Goal: Use online tool/utility: Utilize a website feature to perform a specific function

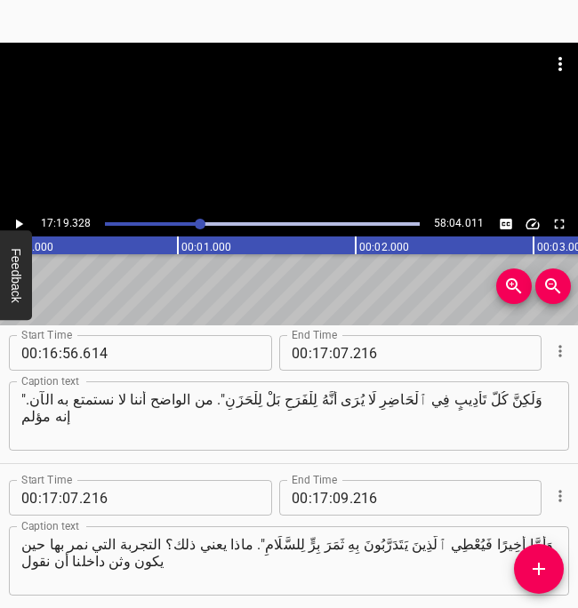
scroll to position [0, 184916]
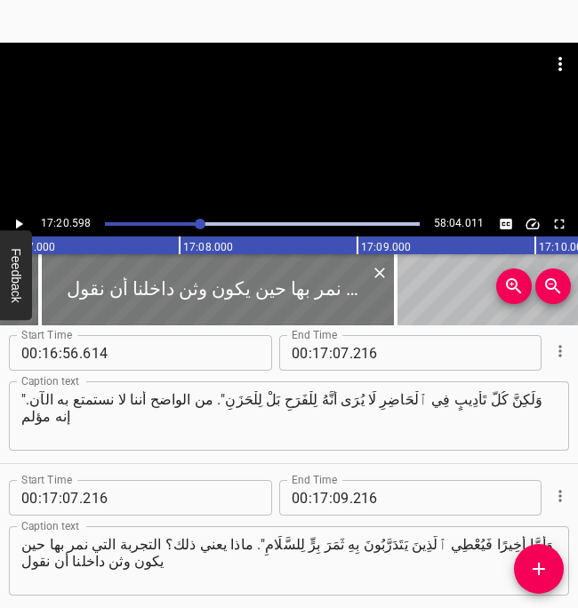
click at [191, 287] on div at bounding box center [218, 289] width 356 height 71
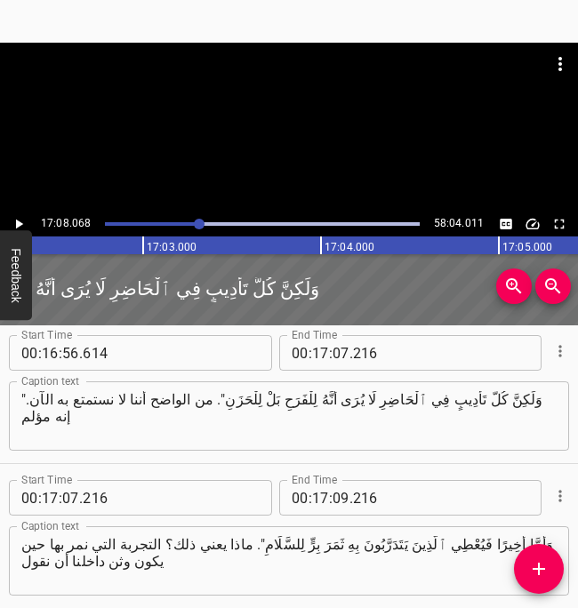
scroll to position [0, 181866]
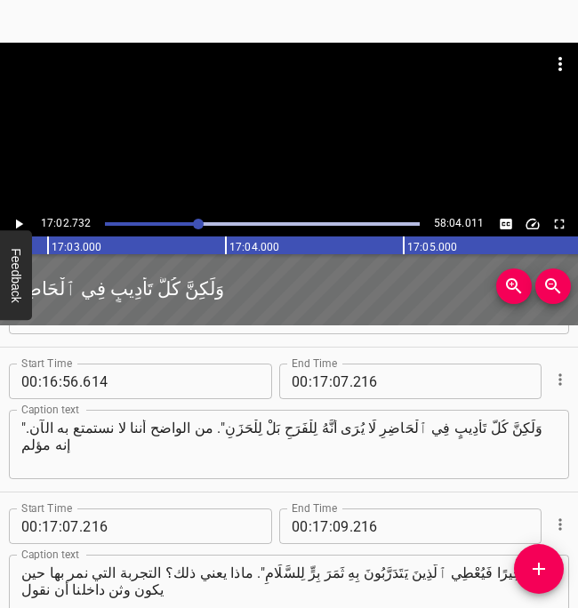
scroll to position [14189, 0]
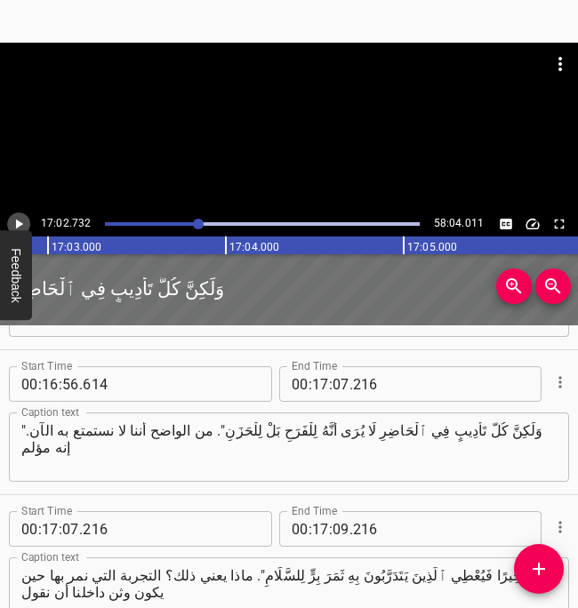
click at [19, 225] on icon "Play/Pause" at bounding box center [19, 225] width 7 height 10
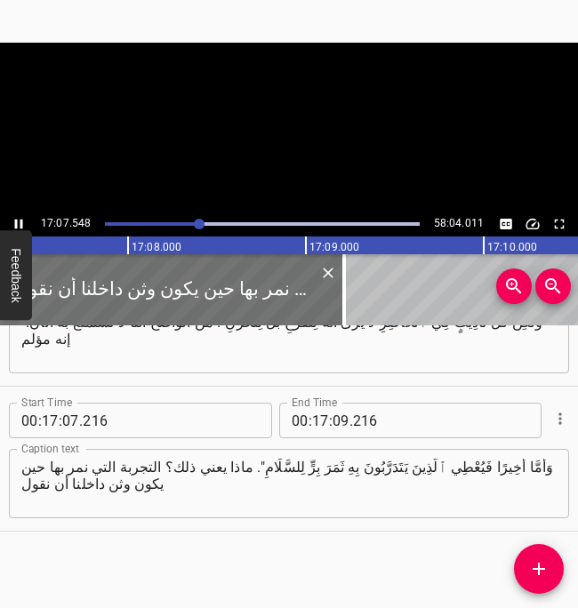
scroll to position [14301, 0]
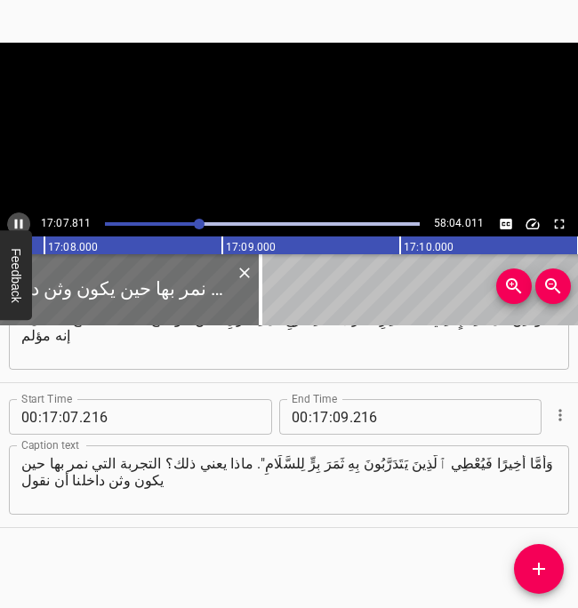
click at [19, 225] on icon "Play/Pause" at bounding box center [19, 224] width 16 height 16
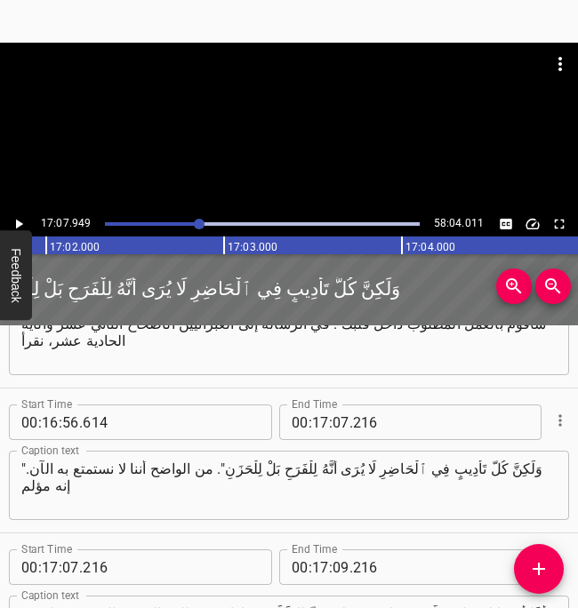
scroll to position [0, 181737]
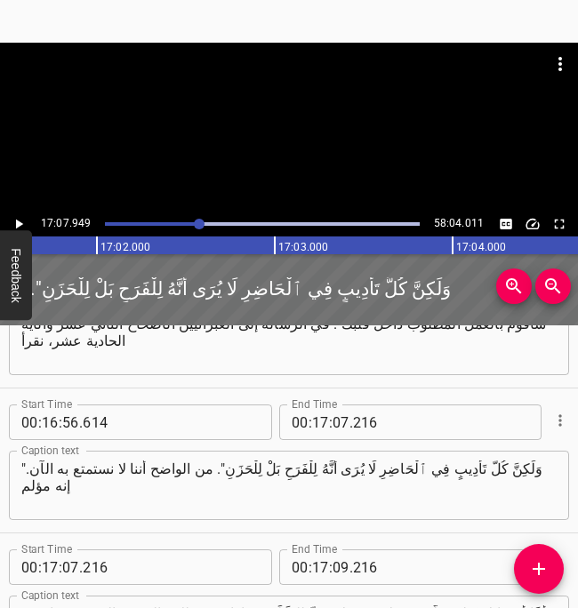
click at [140, 295] on div at bounding box center [82, 289] width 1886 height 71
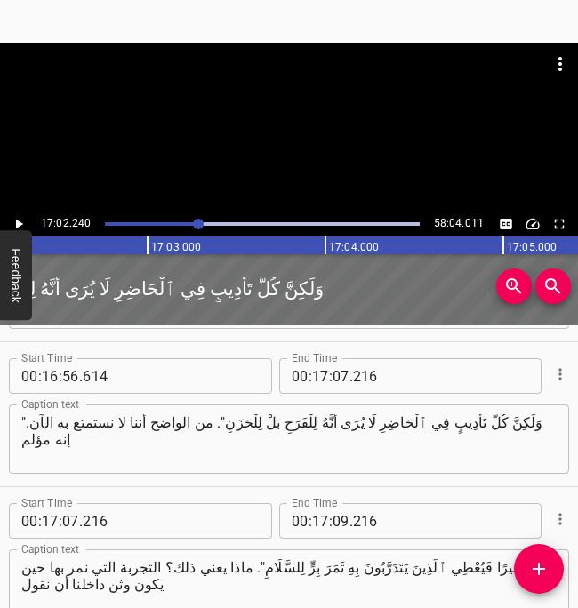
scroll to position [14301, 0]
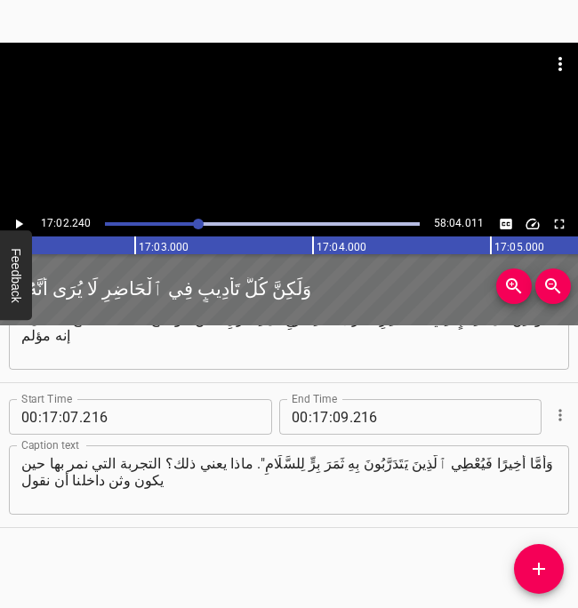
click at [19, 224] on icon "Play/Pause" at bounding box center [19, 225] width 7 height 10
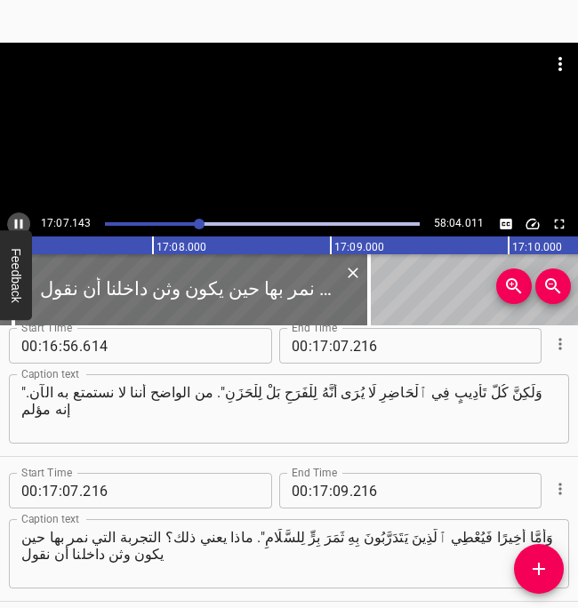
scroll to position [14269, 0]
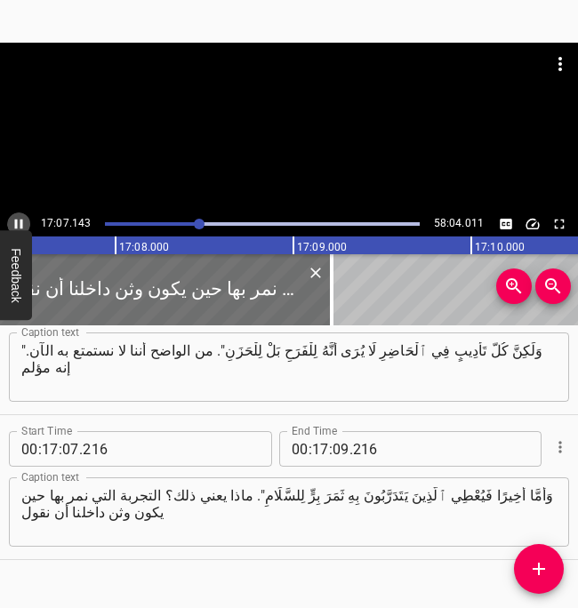
click at [20, 223] on icon "Play/Pause" at bounding box center [19, 225] width 8 height 10
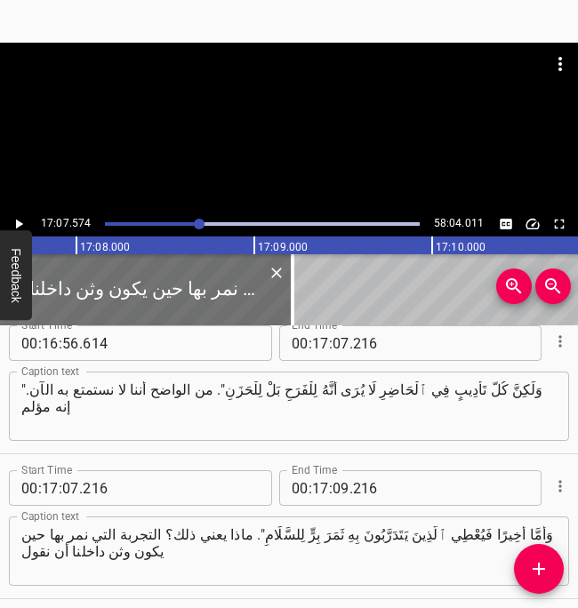
scroll to position [0, 0]
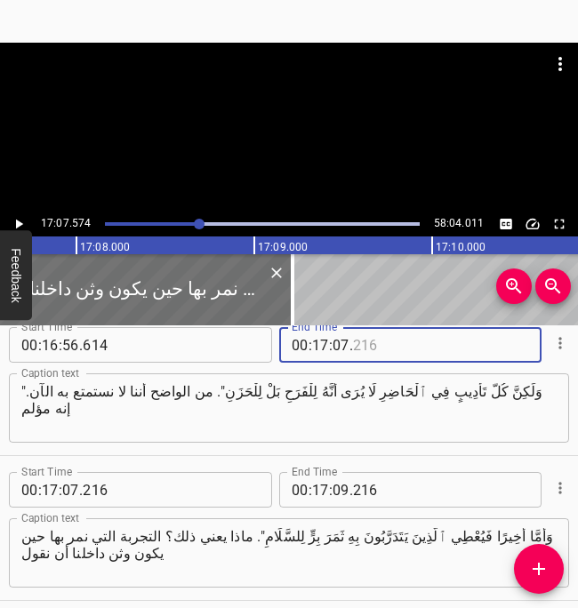
click at [367, 356] on input "number" at bounding box center [434, 345] width 163 height 36
type input "574"
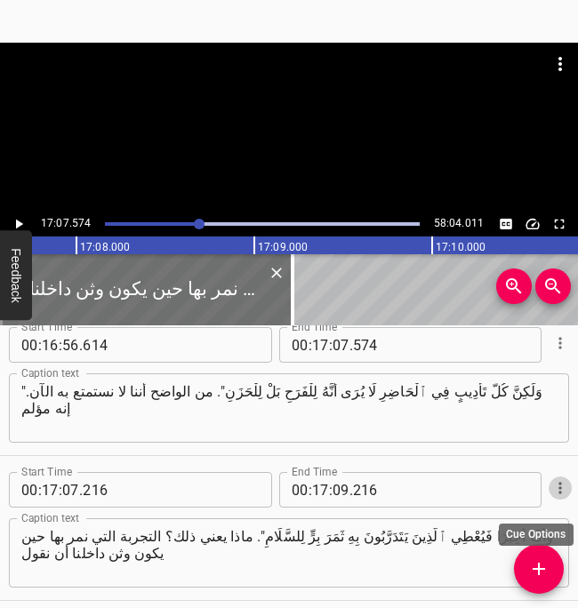
click at [560, 488] on icon "Cue Options" at bounding box center [560, 488] width 3 height 12
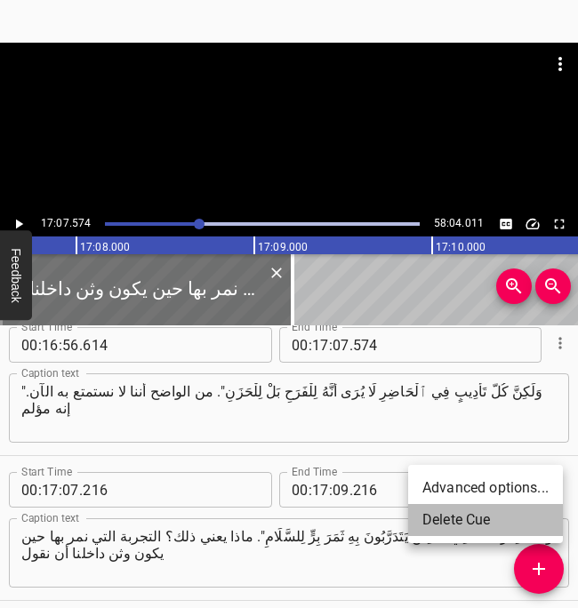
click at [489, 519] on li "Delete Cue" at bounding box center [485, 520] width 155 height 32
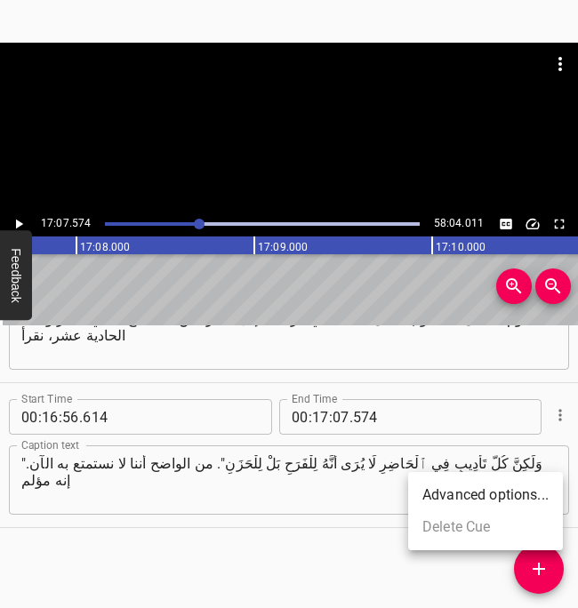
scroll to position [14156, 0]
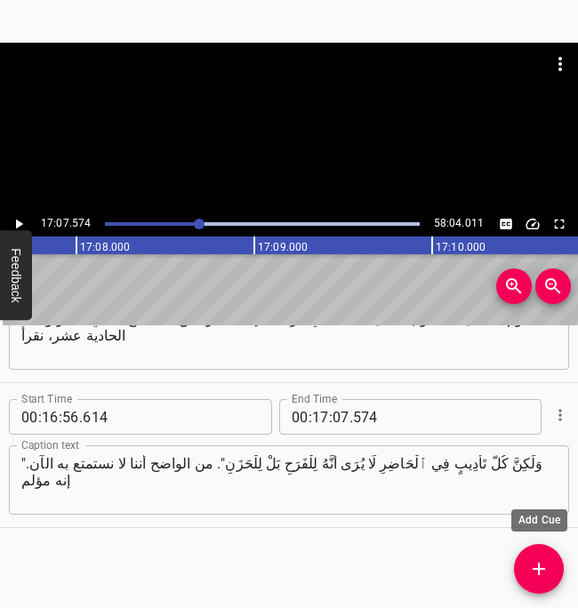
click at [519, 560] on span "Add Cue" at bounding box center [539, 569] width 50 height 21
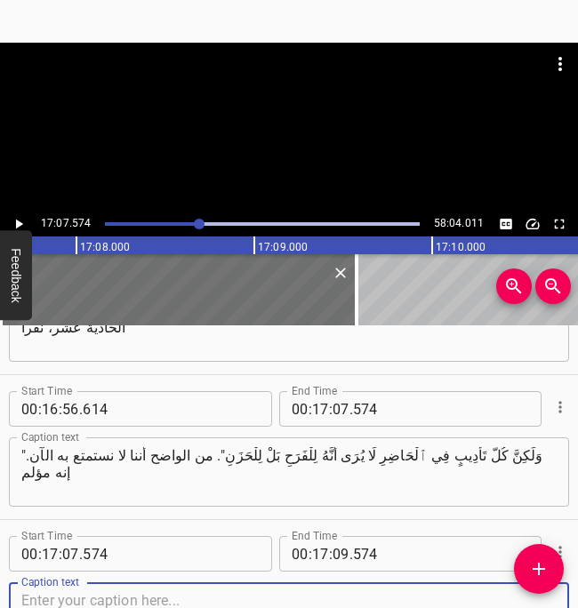
scroll to position [14301, 0]
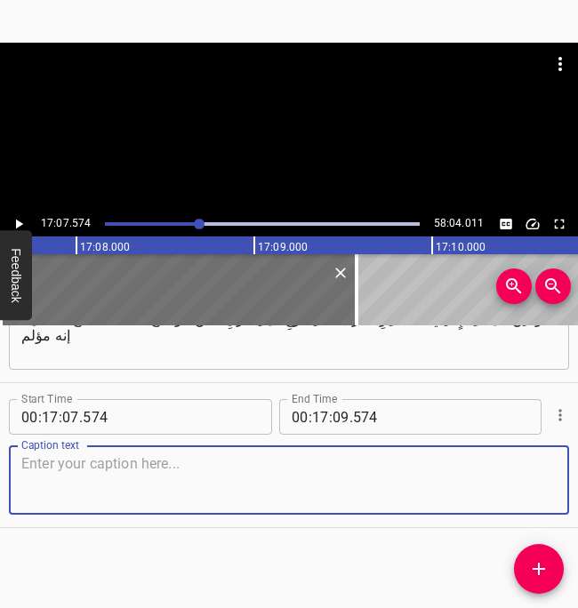
click at [215, 472] on textarea at bounding box center [289, 480] width 536 height 51
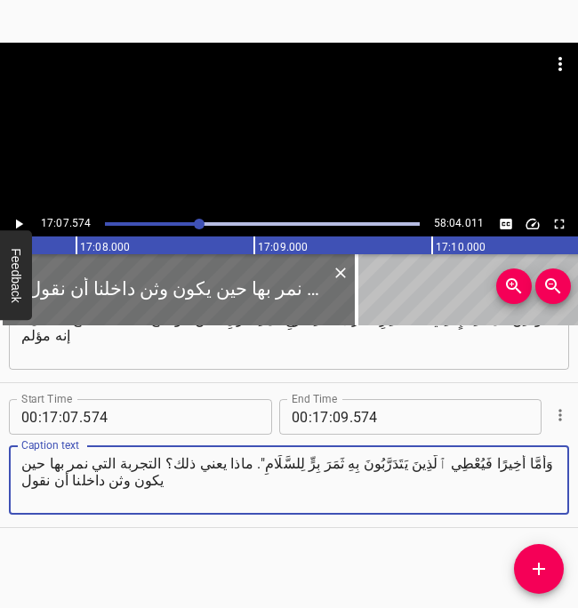
type textarea "وَأَمَّا أَخِيرًا فَيُعْطِي ٱلَّذِينَ يَتَدَرَّبُونَ بِهِ ثَمَرَ بِرٍّ لِلسَّلَ…"
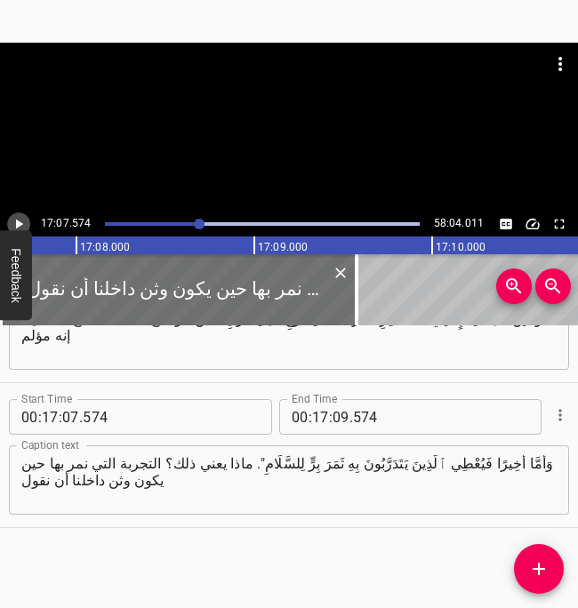
click at [19, 220] on icon "Play/Pause" at bounding box center [19, 224] width 16 height 16
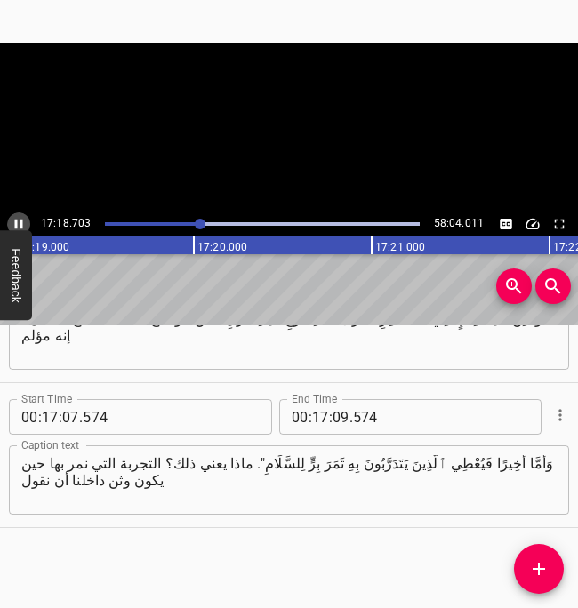
click at [19, 220] on icon "Play/Pause" at bounding box center [19, 224] width 16 height 16
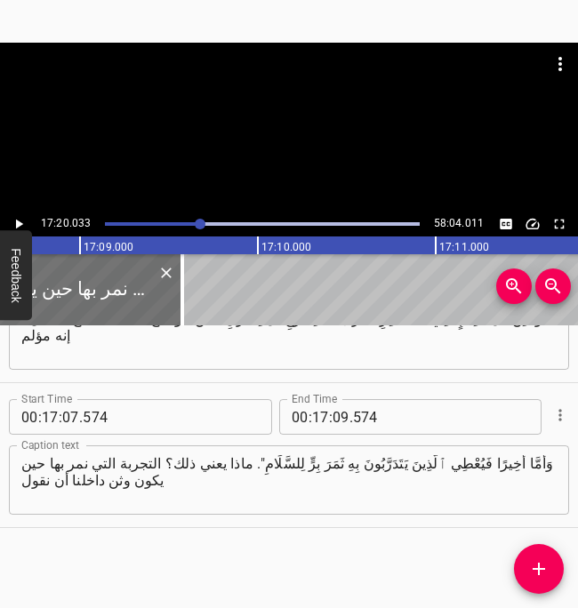
scroll to position [0, 182918]
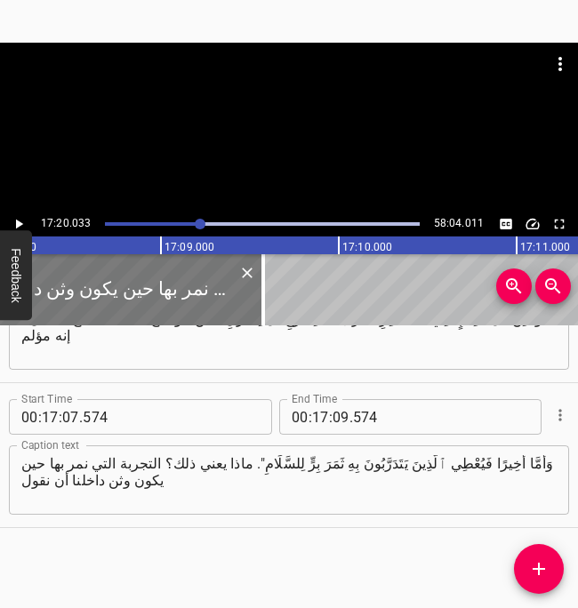
click at [84, 281] on div at bounding box center [85, 289] width 356 height 71
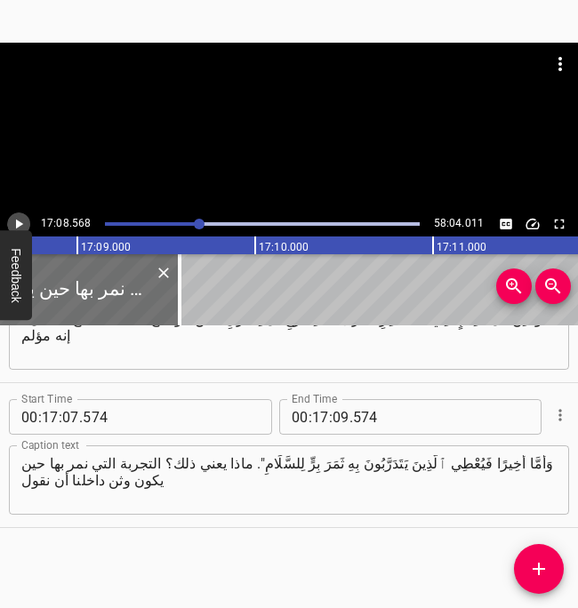
click at [17, 224] on icon "Play/Pause" at bounding box center [19, 225] width 7 height 10
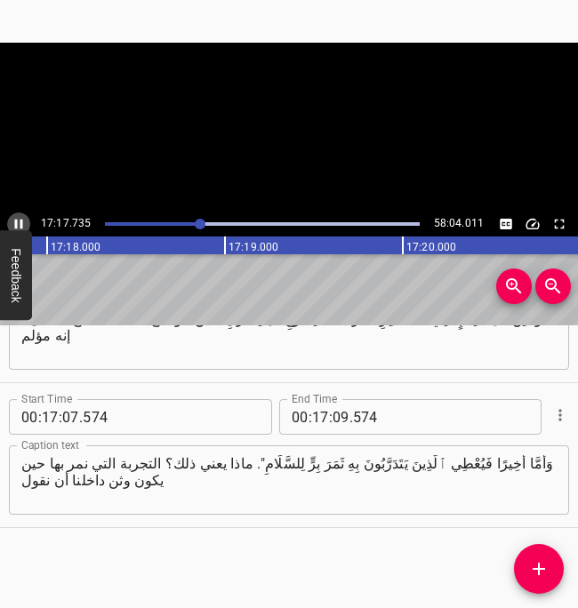
click at [17, 224] on icon "Play/Pause" at bounding box center [19, 224] width 16 height 16
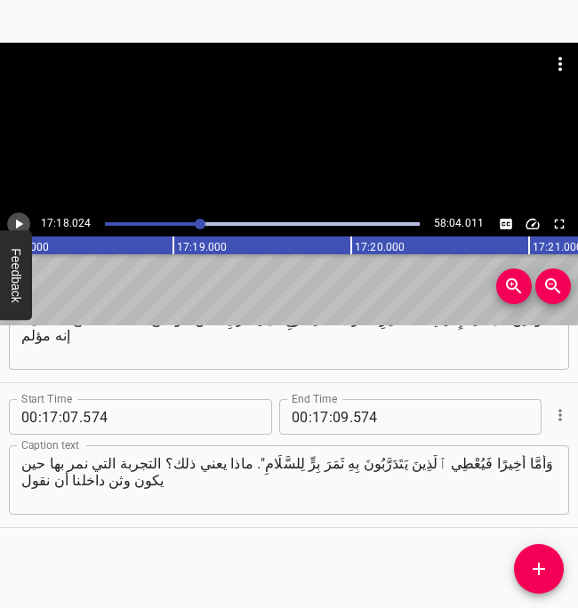
click at [17, 224] on icon "Play/Pause" at bounding box center [19, 225] width 7 height 10
click at [17, 224] on icon "Play/Pause" at bounding box center [19, 224] width 16 height 16
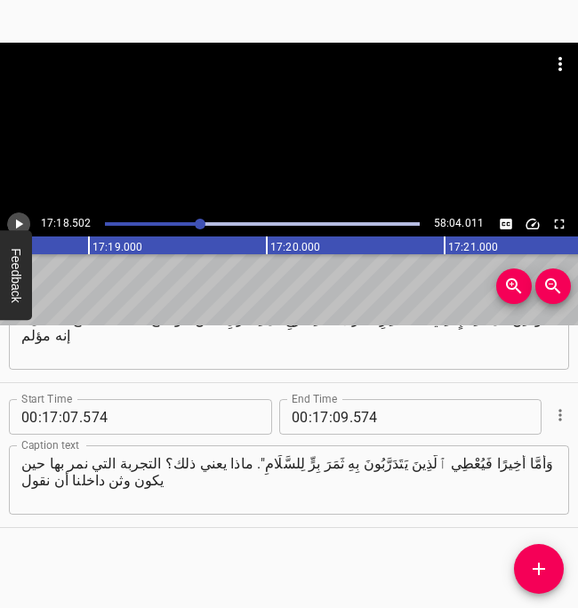
click at [17, 224] on icon "Play/Pause" at bounding box center [19, 225] width 7 height 10
click at [17, 224] on icon "Play/Pause" at bounding box center [19, 224] width 16 height 16
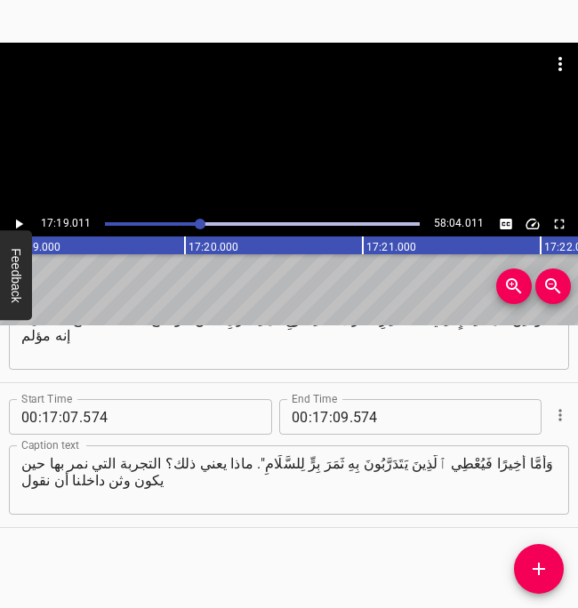
scroll to position [0, 184860]
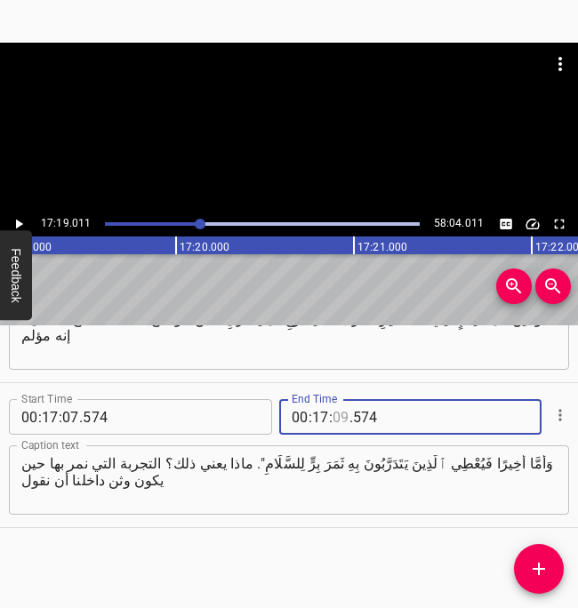
click at [339, 417] on input "number" at bounding box center [341, 417] width 17 height 36
type input "19"
type input "011"
click at [545, 565] on icon "Add Cue" at bounding box center [538, 569] width 21 height 21
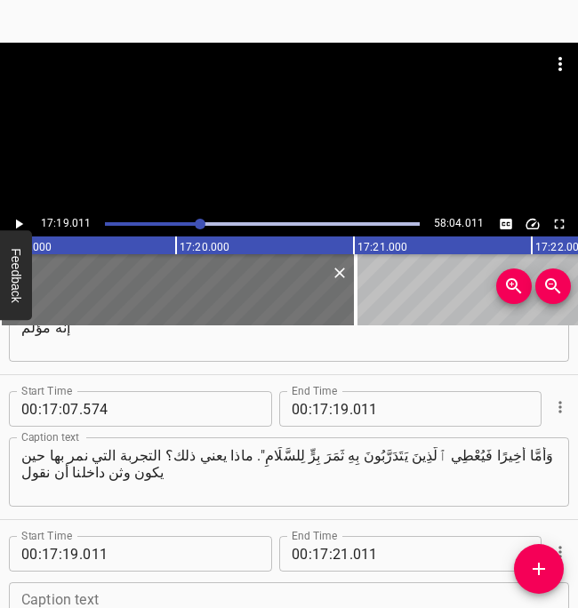
scroll to position [14446, 0]
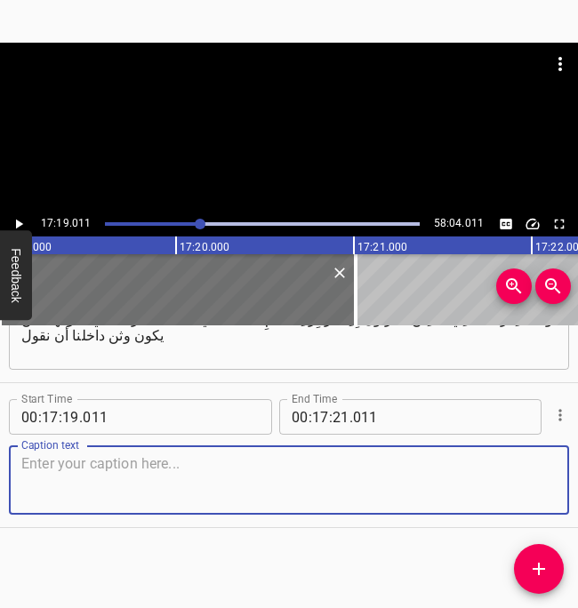
paste textarea "ربنا، أتضرع إليك أن تقتلع الوثن من حياتي"، فكثيرًا ما تكون عملية مؤلمة. لكن الل…"
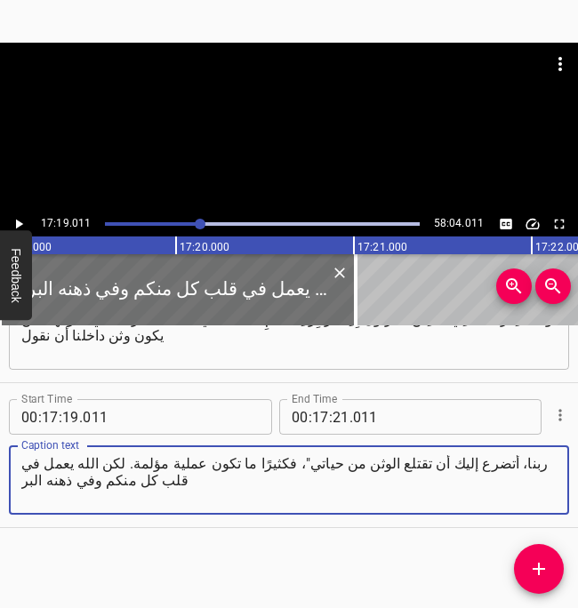
type textarea "ربنا، أتضرع إليك أن تقتلع الوثن من حياتي"، فكثيرًا ما تكون عملية مؤلمة. لكن الل…"
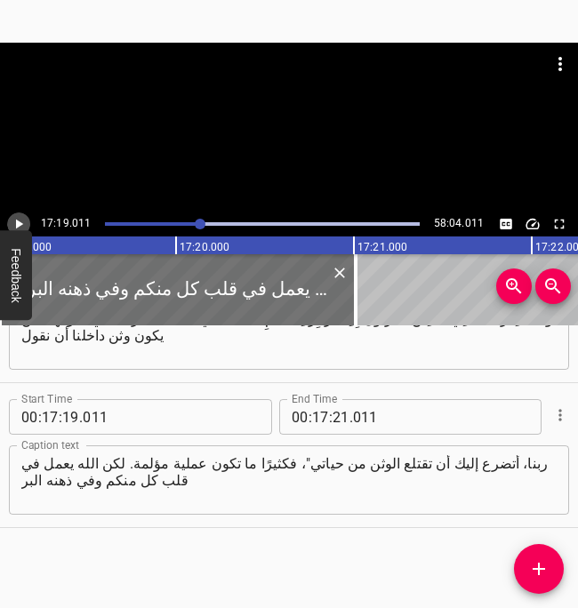
click at [20, 224] on icon "Play/Pause" at bounding box center [19, 225] width 7 height 10
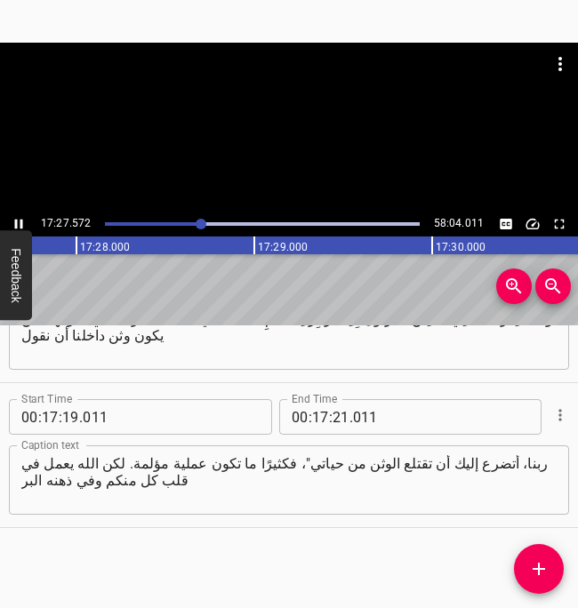
click at [20, 225] on icon "Play/Pause" at bounding box center [19, 224] width 16 height 16
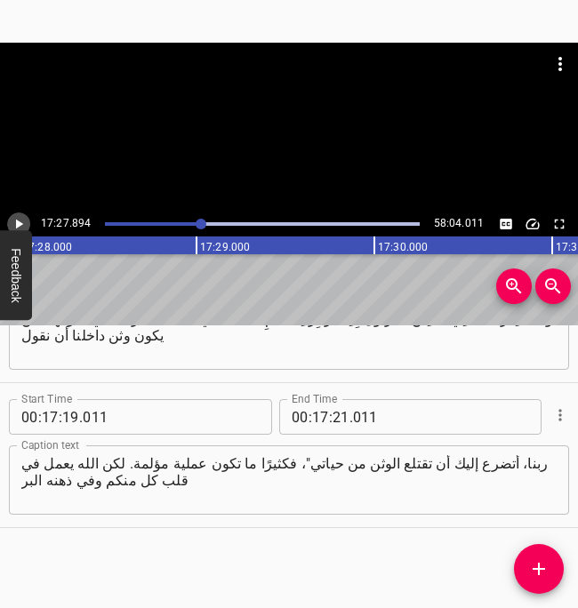
click at [22, 224] on icon "Play/Pause" at bounding box center [19, 224] width 16 height 16
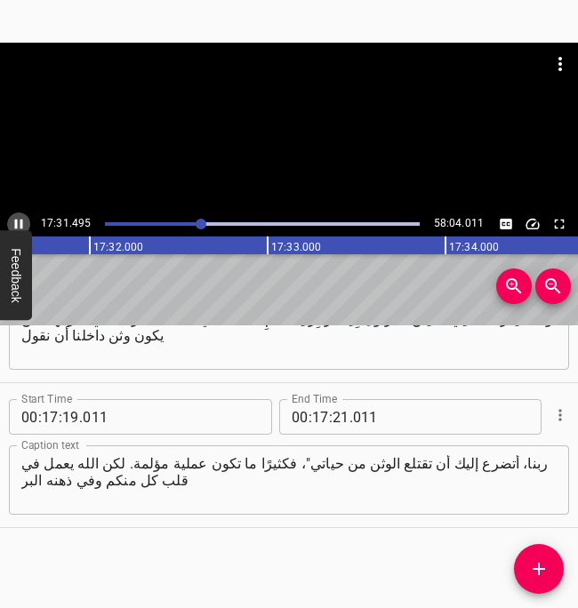
click at [22, 224] on icon "Play/Pause" at bounding box center [19, 224] width 16 height 16
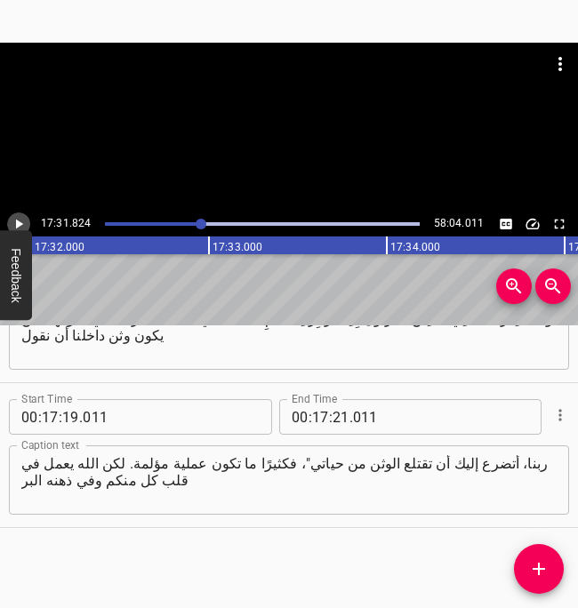
click at [22, 224] on icon "Play/Pause" at bounding box center [19, 224] width 16 height 16
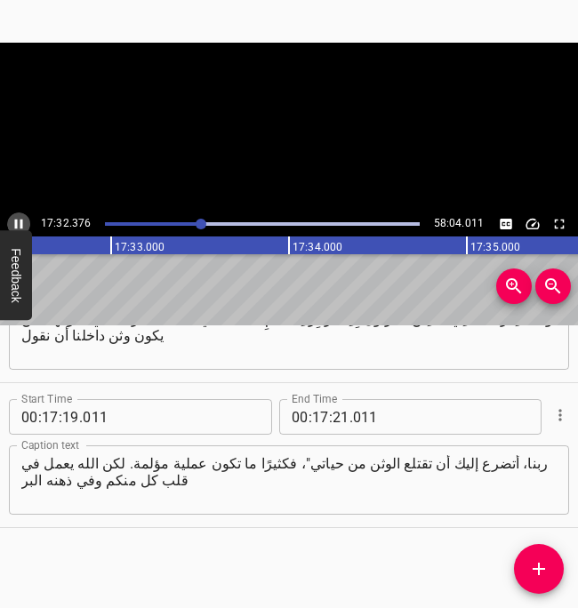
click at [22, 224] on icon "Play/Pause" at bounding box center [19, 224] width 16 height 16
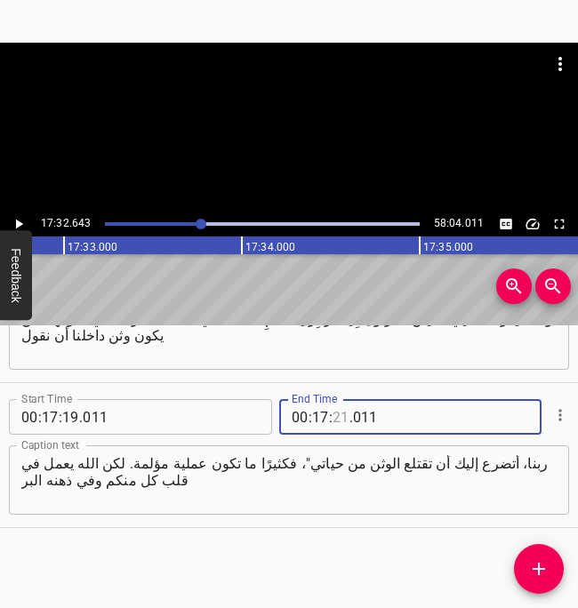
click at [334, 417] on input "number" at bounding box center [341, 417] width 17 height 36
type input "32"
type input "643"
click at [525, 580] on button "Add Cue" at bounding box center [539, 569] width 50 height 50
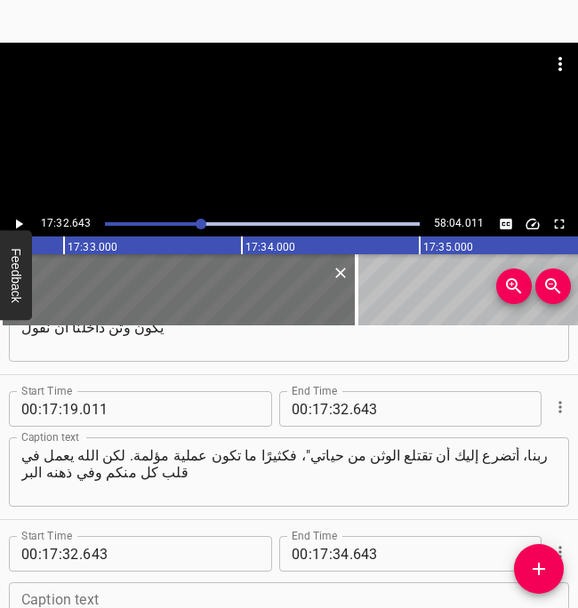
scroll to position [14591, 0]
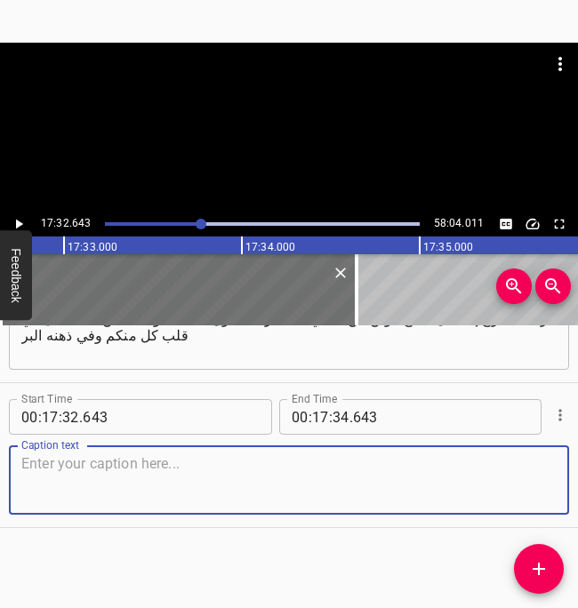
paste textarea "يشكلنا على صورته. من دون الغيم على حياتنا، لن ندرك أبدًا شروق الفرح. إذا رفضنا …"
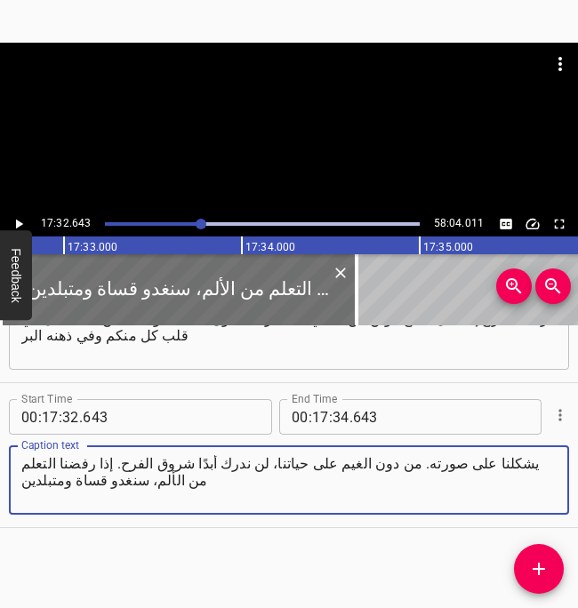
type textarea "يشكلنا على صورته. من دون الغيم على حياتنا، لن ندرك أبدًا شروق الفرح. إذا رفضنا …"
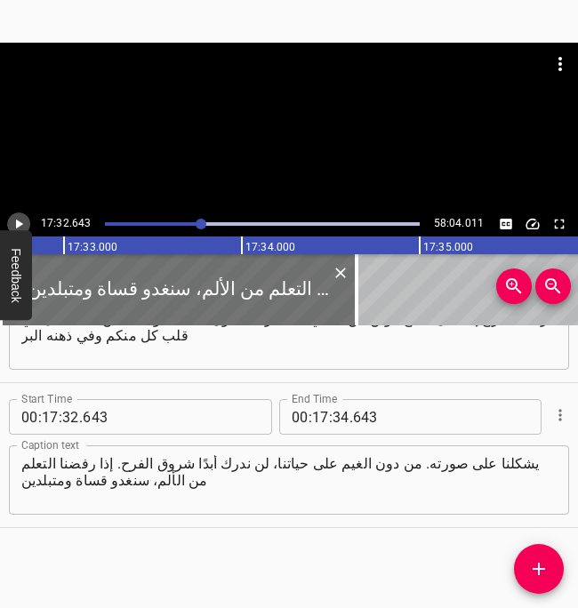
click at [20, 224] on icon "Play/Pause" at bounding box center [19, 225] width 7 height 10
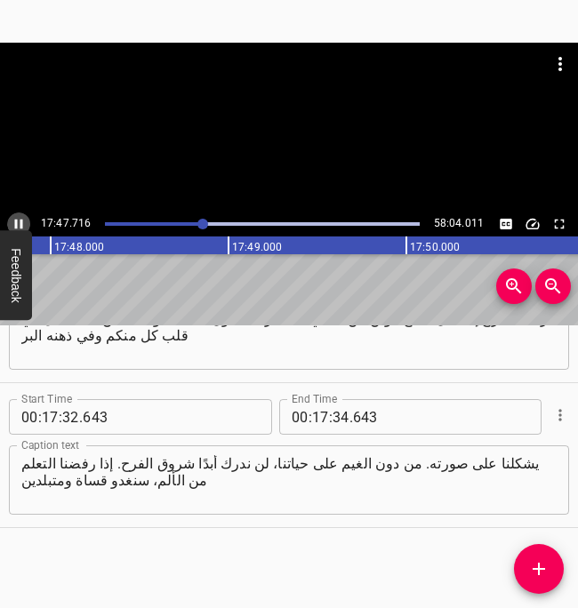
click at [20, 225] on icon "Play/Pause" at bounding box center [19, 225] width 8 height 10
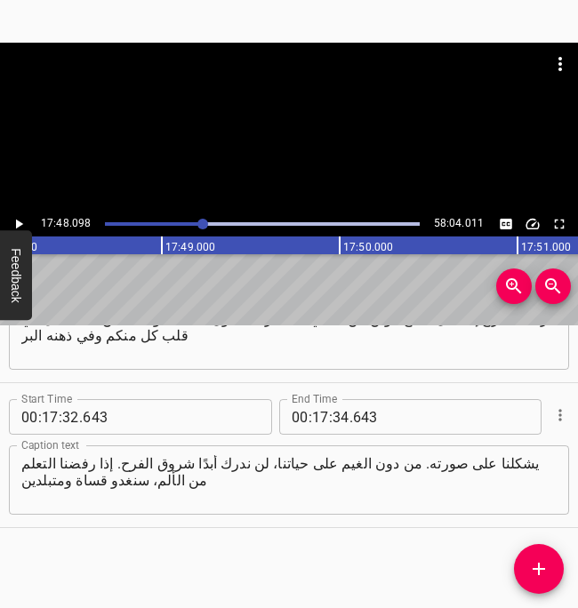
scroll to position [0, 190035]
click at [337, 423] on input "number" at bounding box center [341, 417] width 17 height 36
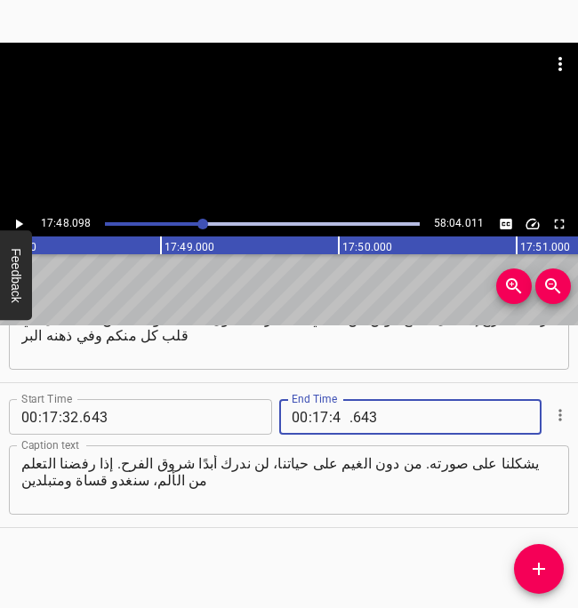
type input "48"
type input "098"
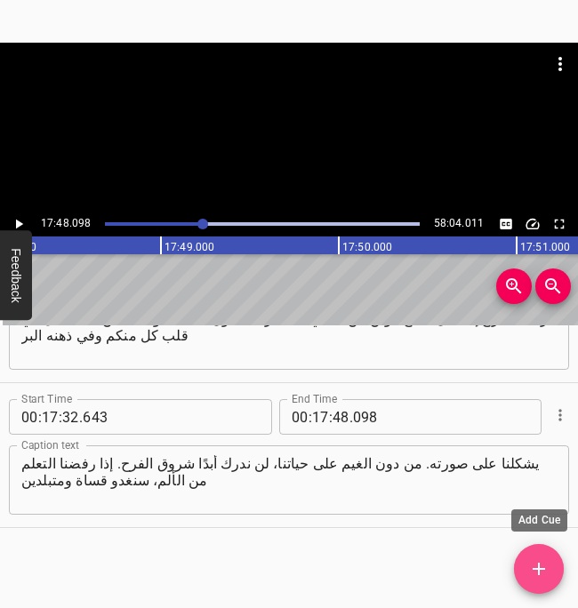
click at [534, 569] on icon "Add Cue" at bounding box center [539, 569] width 12 height 12
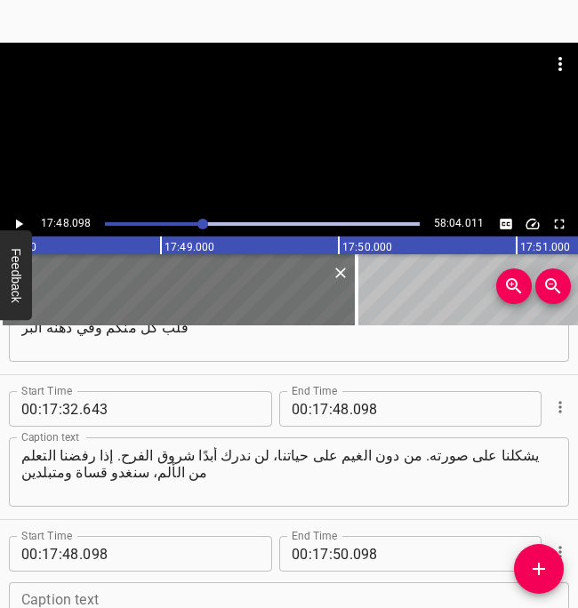
scroll to position [14736, 0]
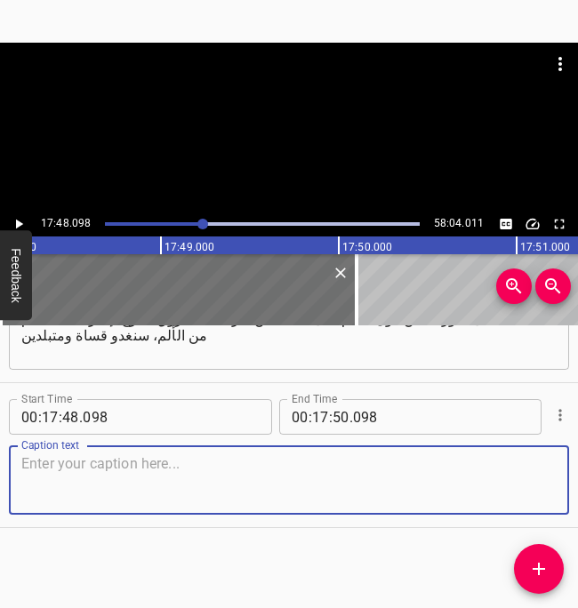
paste textarea "فالمفتاح الأول لاختبار الراحة في [DEMOGRAPHIC_DATA] هو تركه ليقتلع الأوثان من ح…"
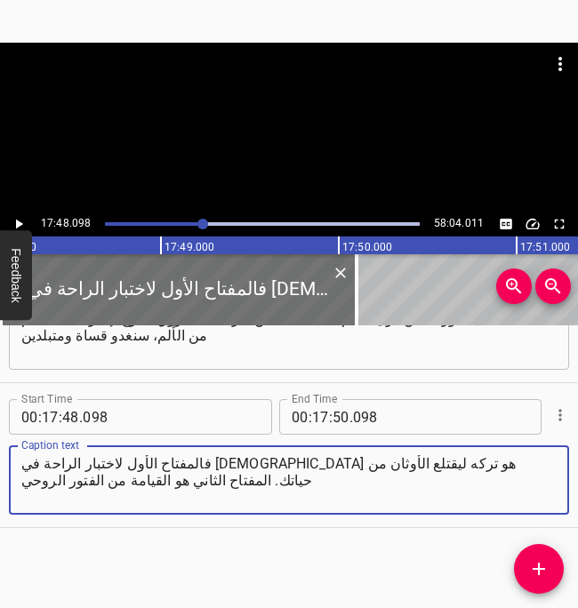
type textarea "فالمفتاح الأول لاختبار الراحة في [DEMOGRAPHIC_DATA] هو تركه ليقتلع الأوثان من ح…"
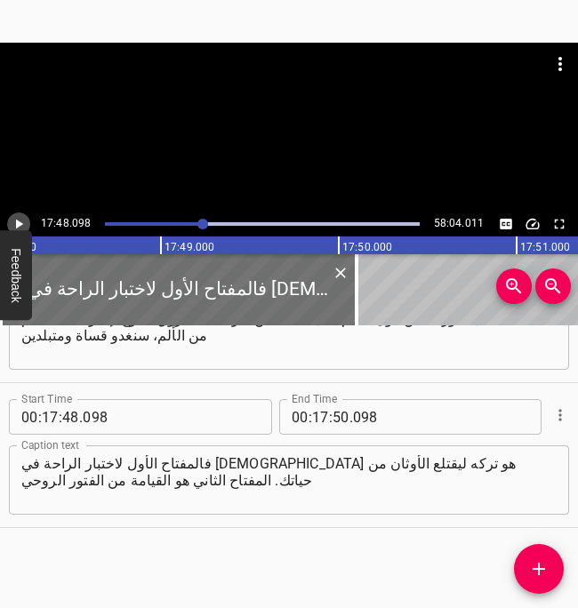
click at [20, 221] on icon "Play/Pause" at bounding box center [19, 224] width 16 height 16
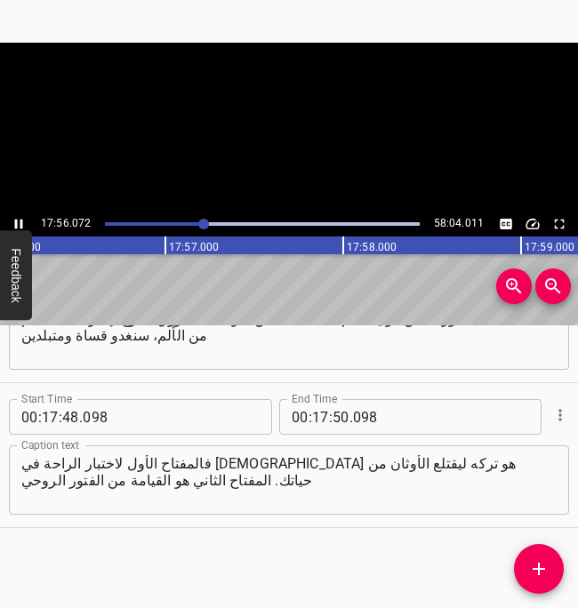
click at [20, 221] on icon "Play/Pause" at bounding box center [19, 225] width 8 height 10
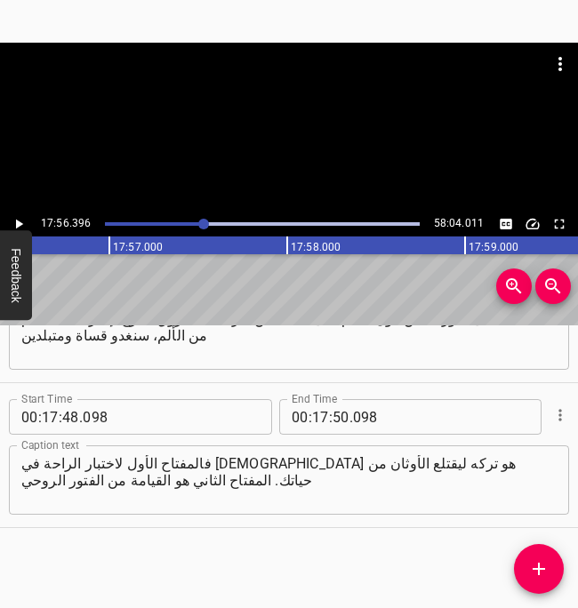
scroll to position [0, 191512]
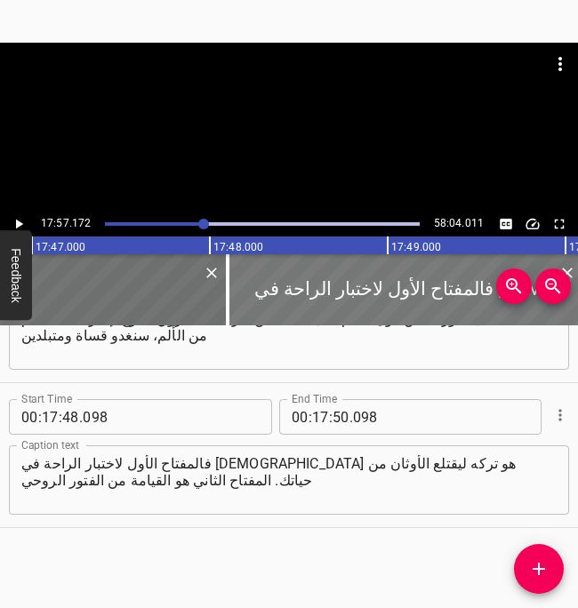
click at [252, 294] on div at bounding box center [406, 289] width 356 height 71
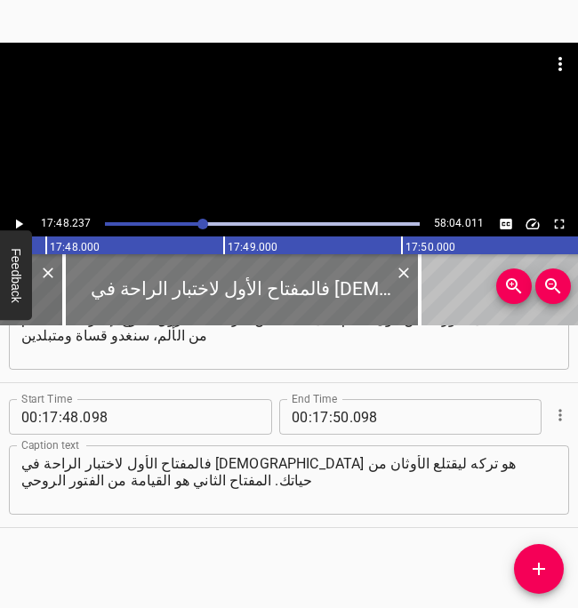
scroll to position [0, 190060]
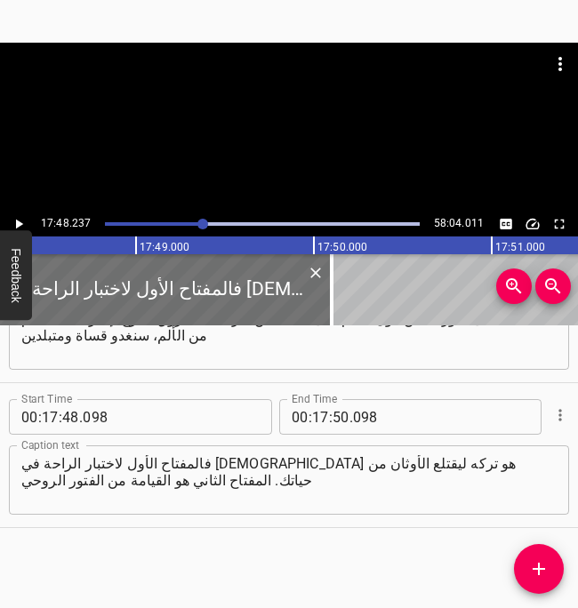
click at [16, 224] on icon "Play/Pause" at bounding box center [19, 225] width 7 height 10
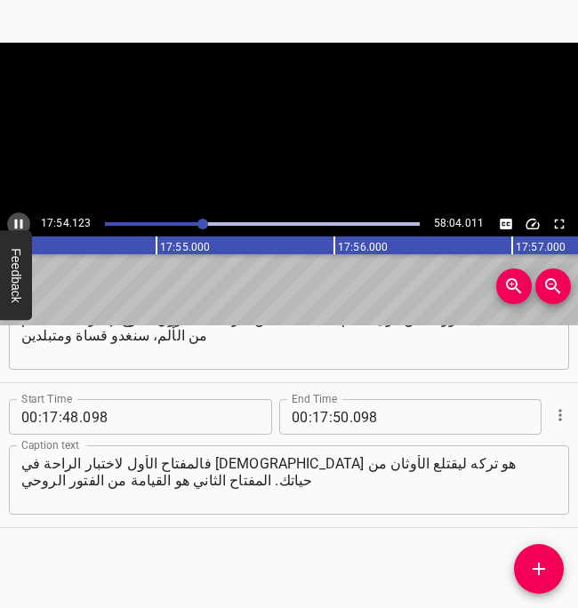
click at [16, 224] on icon "Play/Pause" at bounding box center [19, 225] width 8 height 10
click at [16, 224] on icon "Play/Pause" at bounding box center [19, 225] width 7 height 10
click at [16, 224] on icon "Play/Pause" at bounding box center [19, 225] width 8 height 10
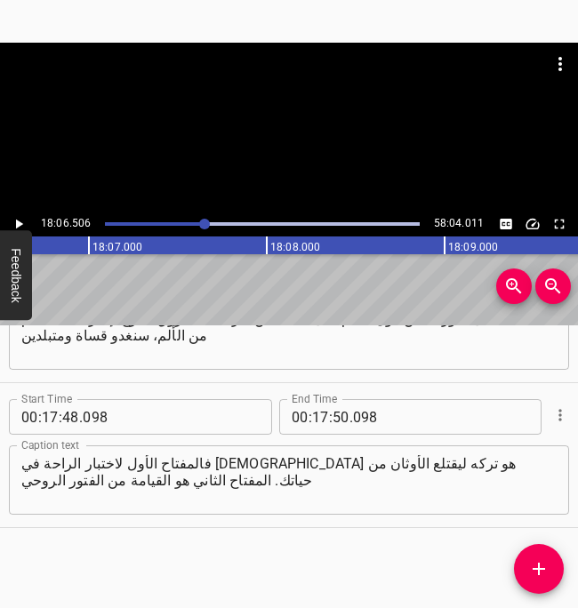
scroll to position [0, 193311]
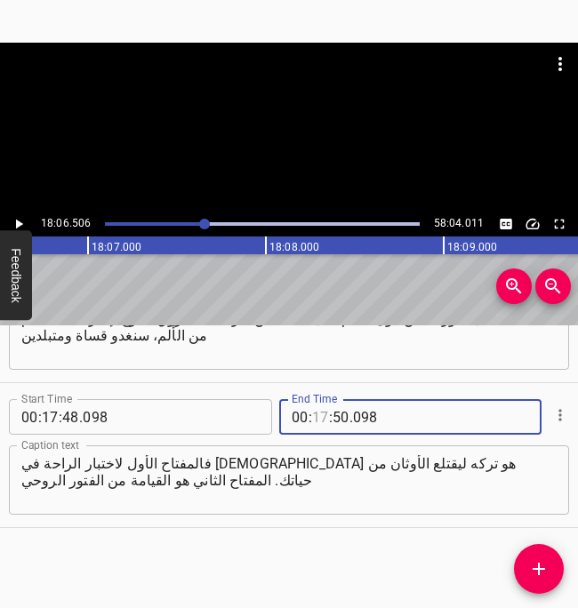
click at [321, 419] on input "number" at bounding box center [320, 417] width 17 height 36
type input "18"
type input "06"
type input "506"
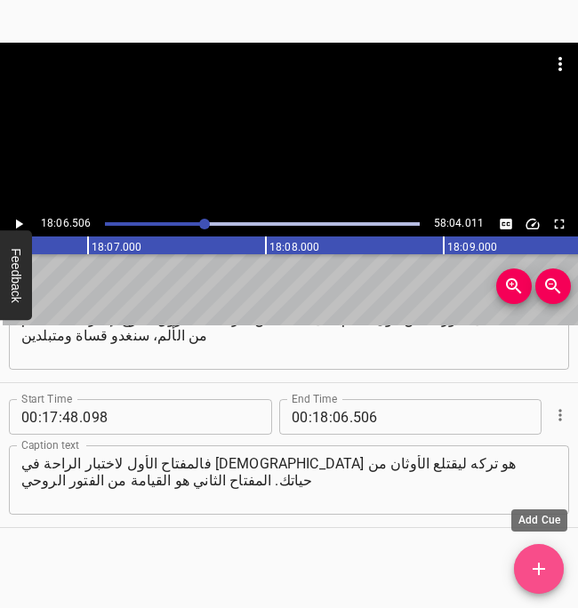
click at [541, 568] on icon "Add Cue" at bounding box center [539, 569] width 12 height 12
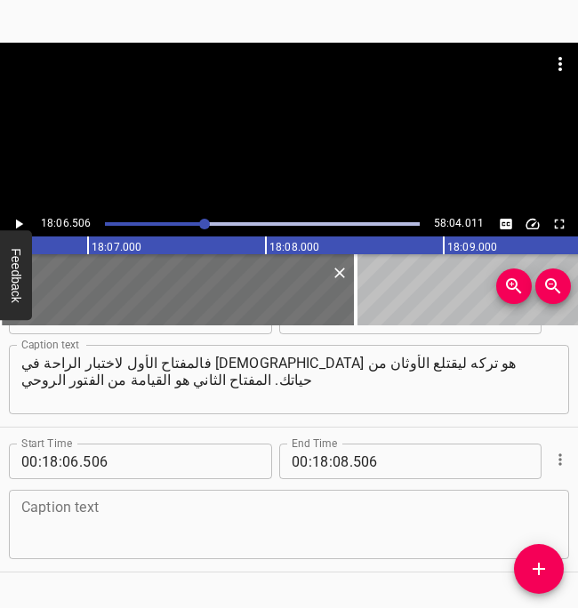
scroll to position [14881, 0]
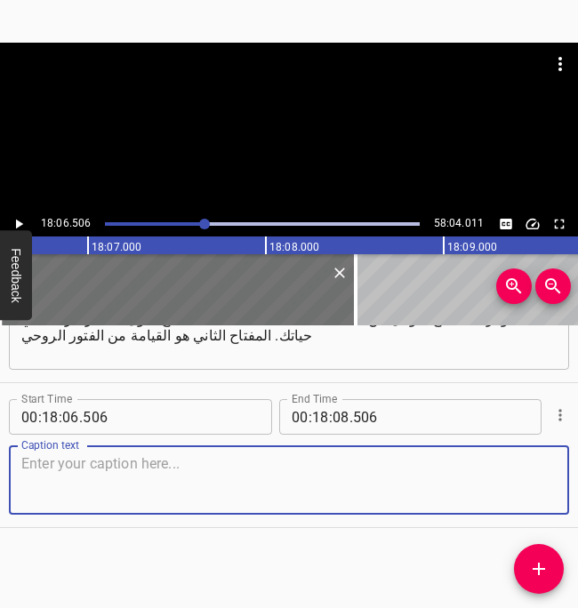
paste textarea "[DEMOGRAPHIC_DATA] من الفتور الروحي. لا نزال في [DEMOGRAPHIC_DATA] الأول من سفر…"
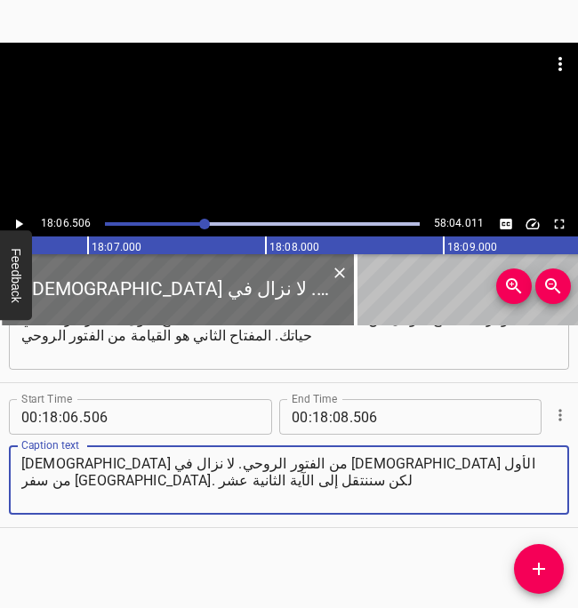
type textarea "[DEMOGRAPHIC_DATA] من الفتور الروحي. لا نزال في [DEMOGRAPHIC_DATA] الأول من سفر…"
